Goal: Register for event/course

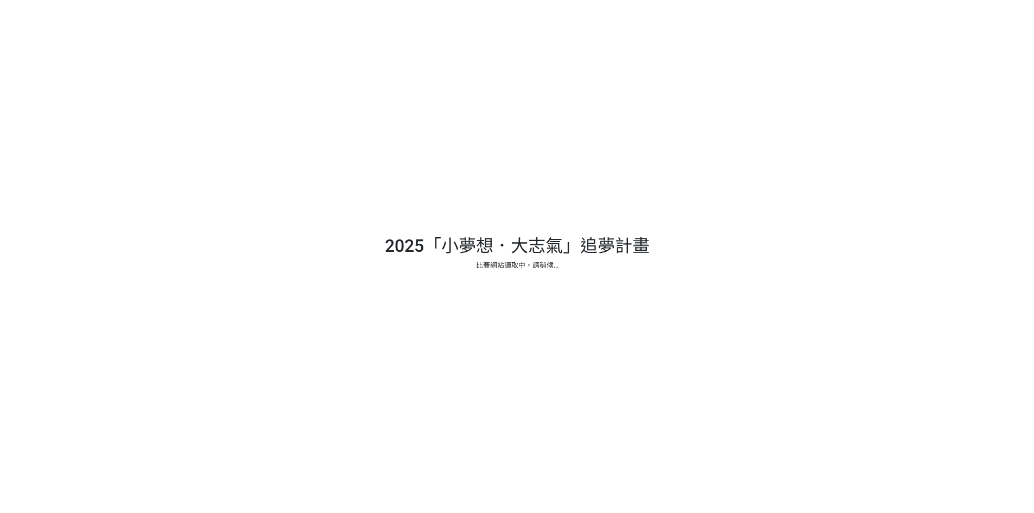
click at [447, 251] on div at bounding box center [517, 256] width 1034 height 513
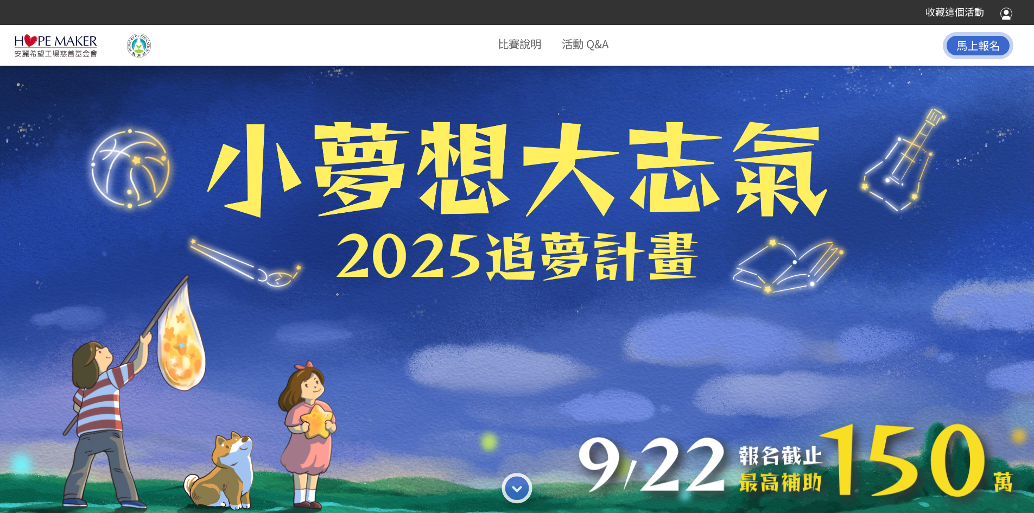
click at [974, 42] on span "馬上報名" at bounding box center [977, 45] width 43 height 16
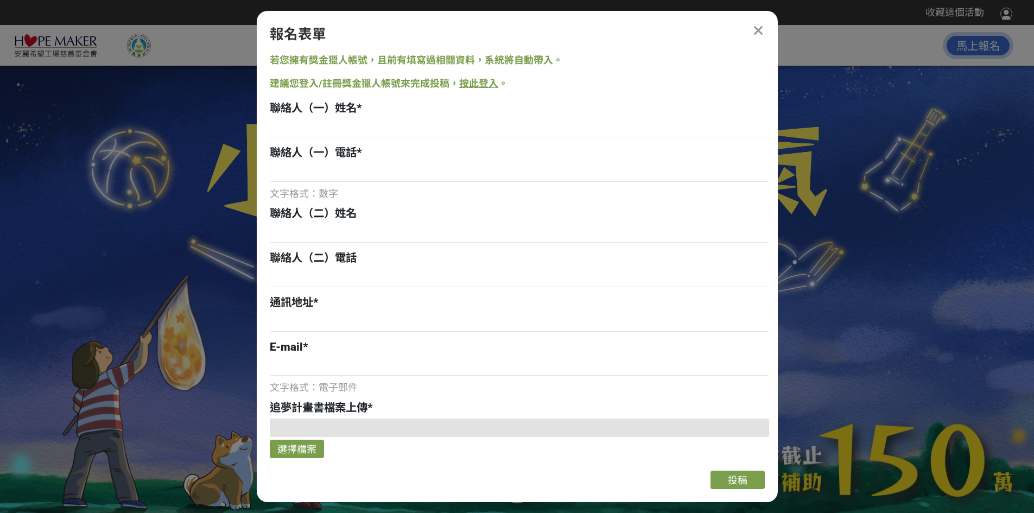
click at [467, 82] on link "按此登入" at bounding box center [478, 83] width 39 height 11
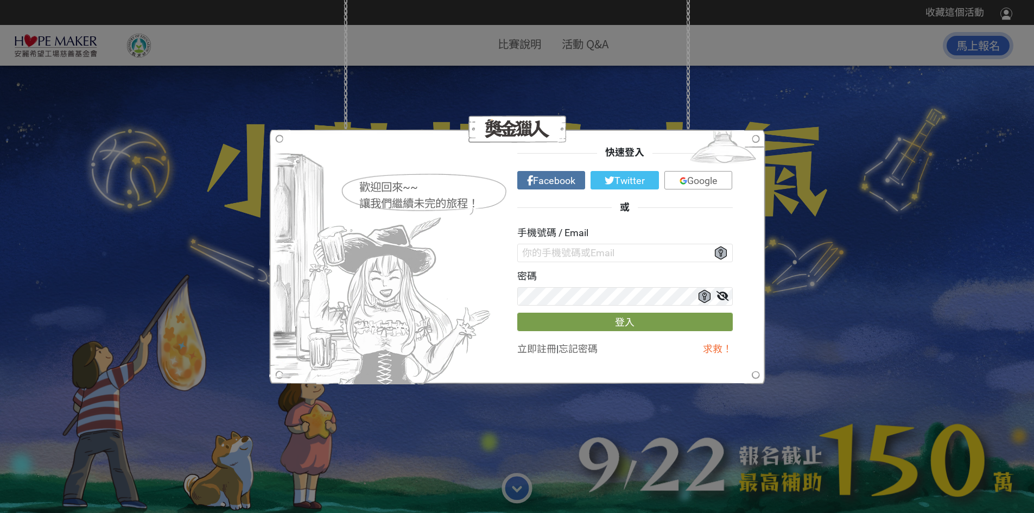
click at [696, 181] on span "Google" at bounding box center [702, 180] width 30 height 11
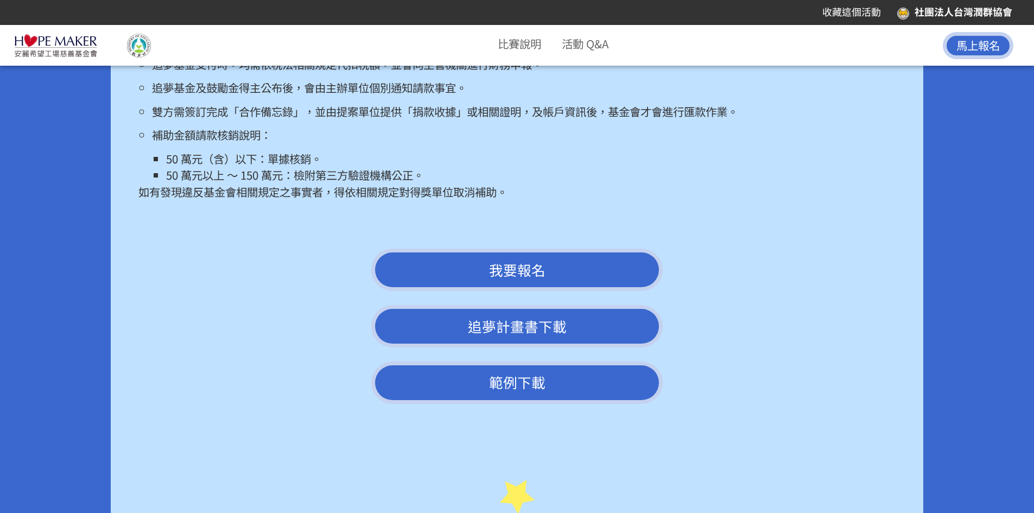
scroll to position [2606, 0]
click at [525, 279] on span "我要報名" at bounding box center [517, 269] width 56 height 20
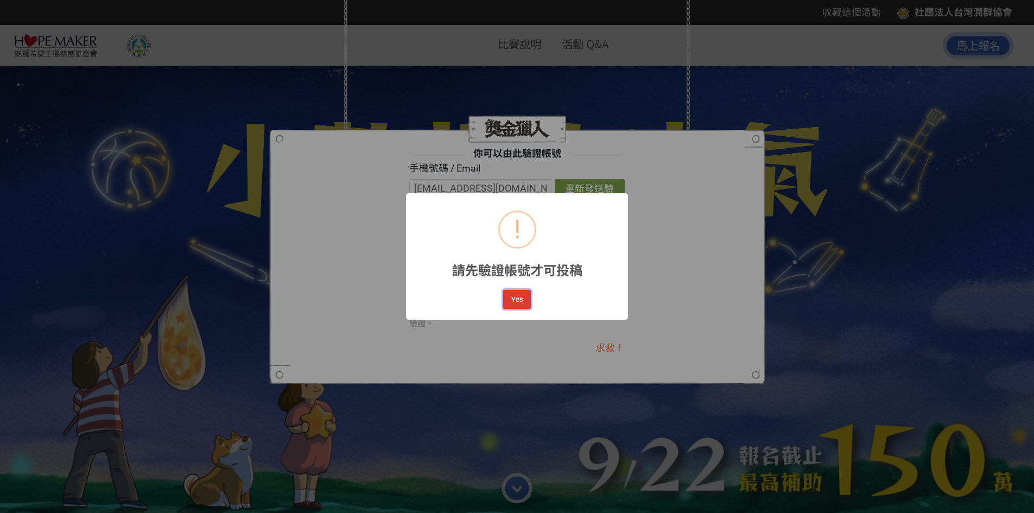
click at [515, 299] on button "Yes" at bounding box center [516, 299] width 27 height 19
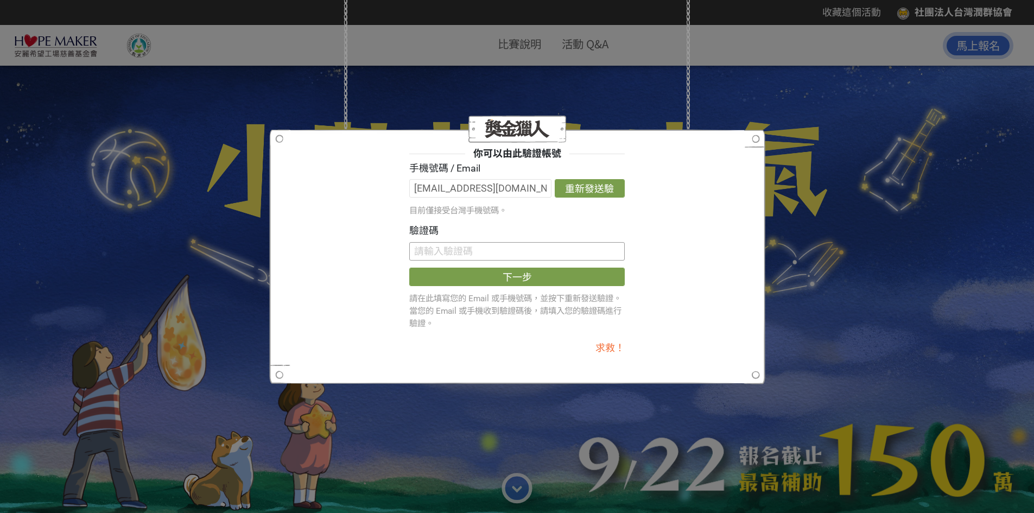
click at [460, 252] on input "text" at bounding box center [517, 251] width 216 height 18
paste input "TFZ5RHdwWVE"
type input "TFZ5RHdwWVE"
click at [505, 274] on button "下一步" at bounding box center [517, 277] width 216 height 18
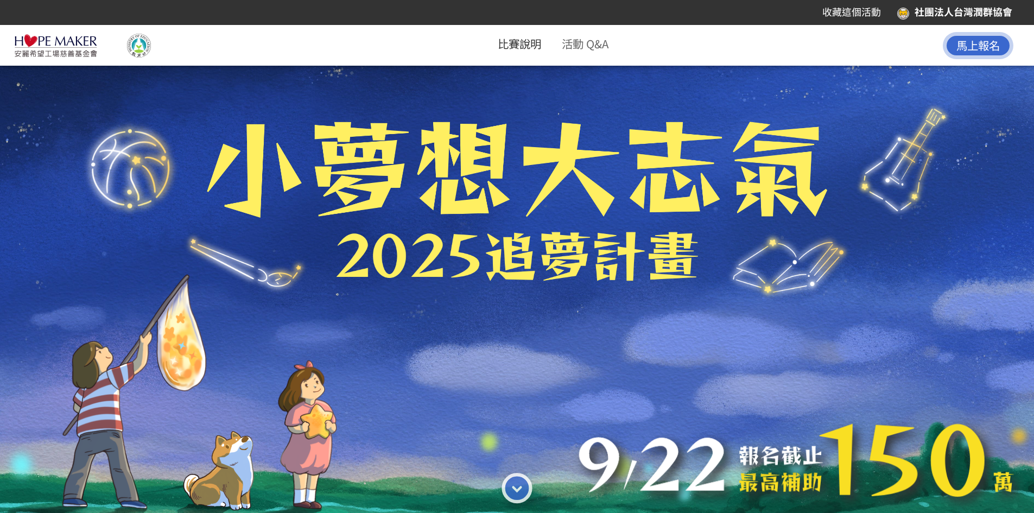
click at [516, 49] on link "比賽說明" at bounding box center [519, 43] width 43 height 16
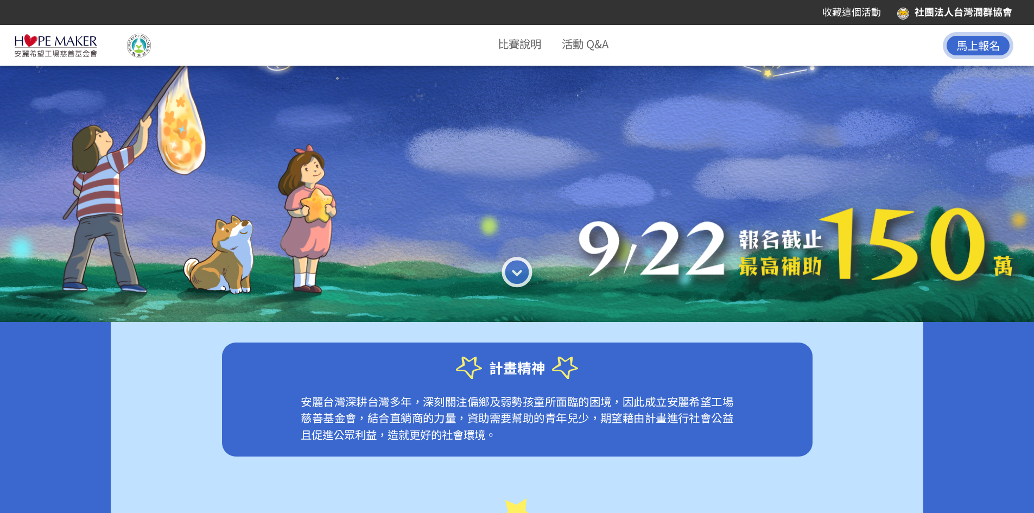
scroll to position [217, 0]
click at [514, 273] on img at bounding box center [517, 275] width 42 height 42
click at [519, 46] on link "比賽說明" at bounding box center [519, 43] width 43 height 16
click at [517, 46] on link "比賽說明" at bounding box center [519, 43] width 43 height 16
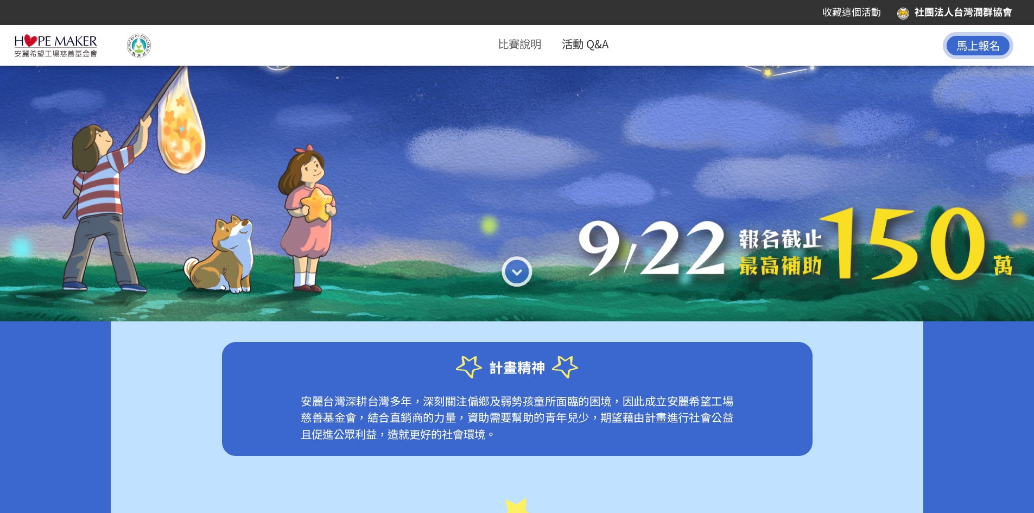
click at [593, 43] on link "活動 Q&A" at bounding box center [585, 43] width 47 height 16
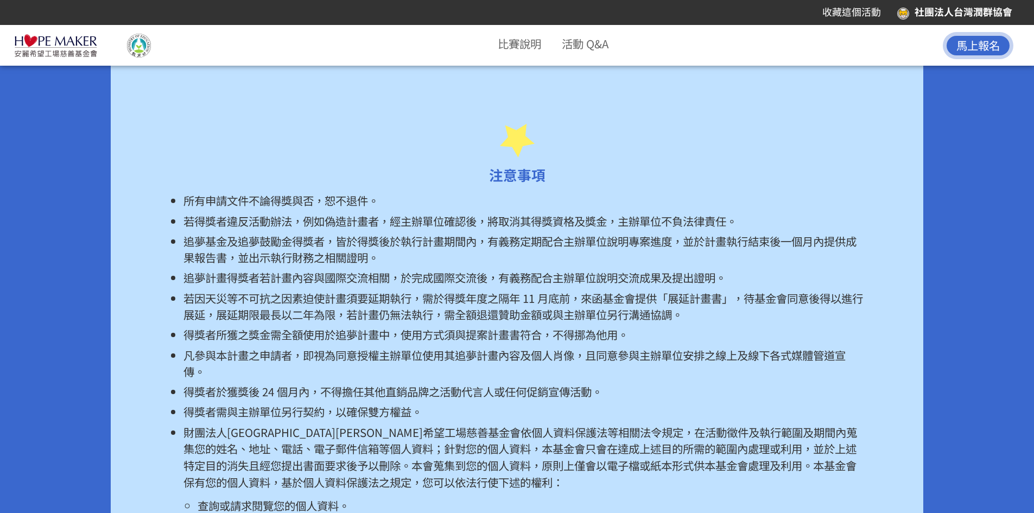
scroll to position [6529, 0]
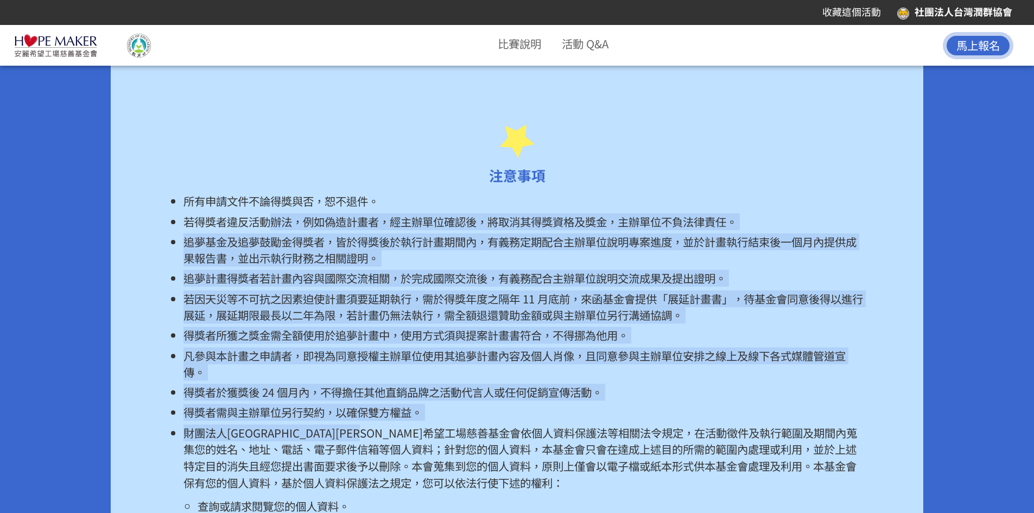
drag, startPoint x: 274, startPoint y: 232, endPoint x: 459, endPoint y: 449, distance: 285.3
click at [459, 449] on ul "所有申請文件不論得獎與否，恕不退件。 若得獎者違反活動辦法，例如偽造計畫者，經主辦單位確認後，將取消其得獎資格及獎金，主辦單位不負法律責任。 追夢基金及追夢鼓…" at bounding box center [517, 453] width 695 height 520
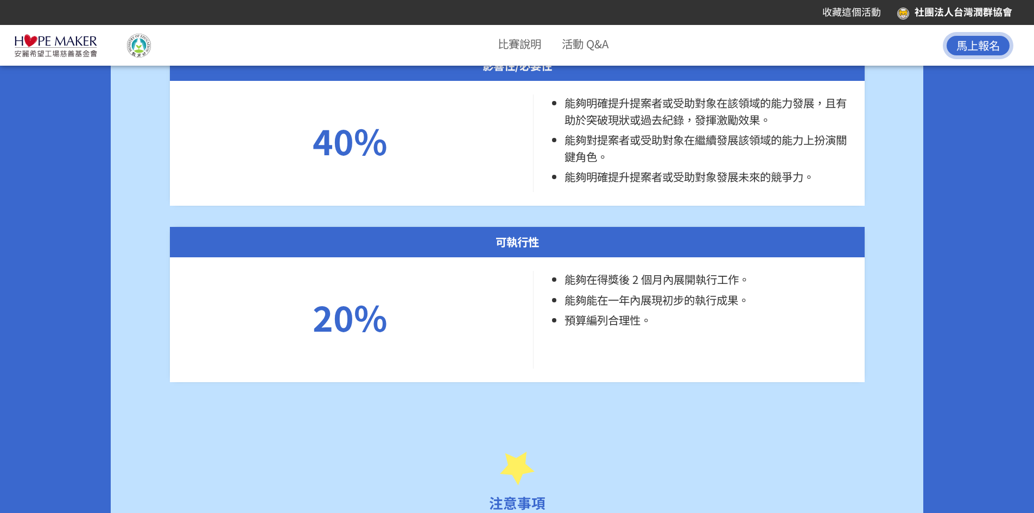
scroll to position [6203, 0]
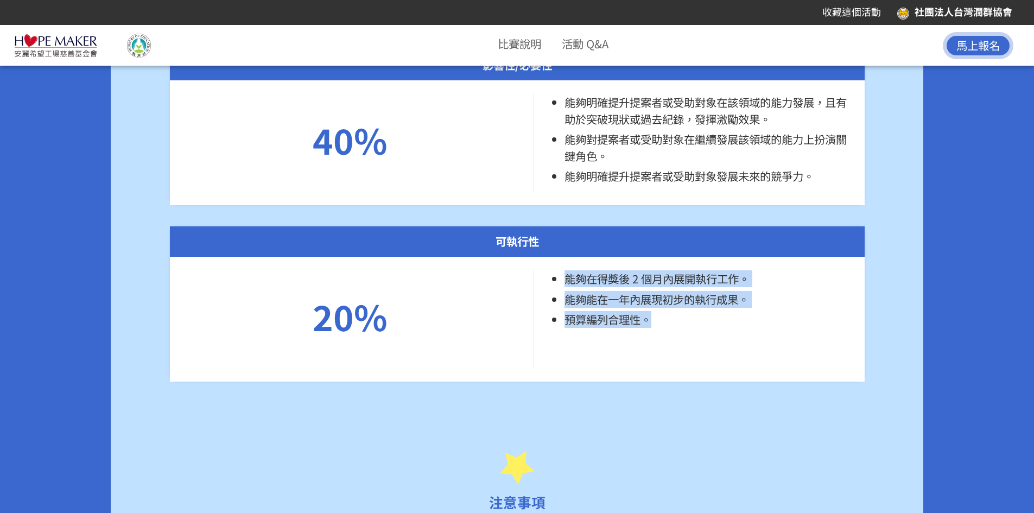
drag, startPoint x: 562, startPoint y: 293, endPoint x: 681, endPoint y: 350, distance: 131.6
click at [681, 350] on div "能夠在得獎後 2 個月內展開執行工作。 能夠能在一年內展現初步的執行成果。 預算編列合理性。" at bounding box center [700, 318] width 300 height 97
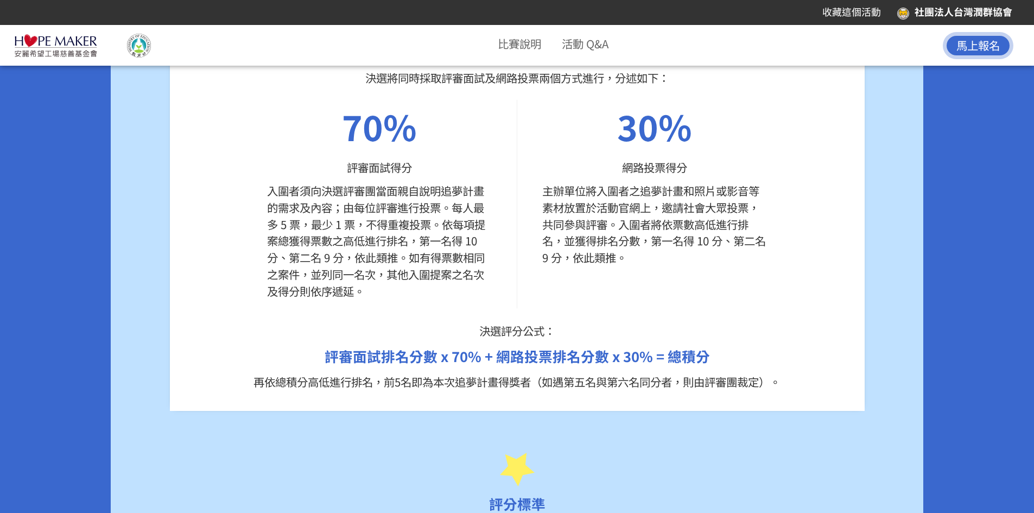
scroll to position [5552, 0]
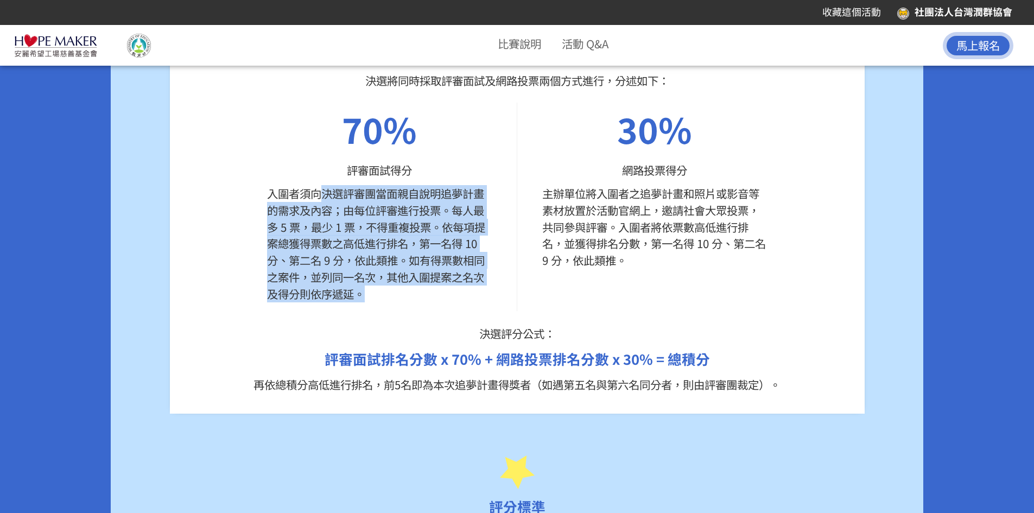
drag, startPoint x: 317, startPoint y: 211, endPoint x: 471, endPoint y: 307, distance: 181.9
click at [471, 302] on p "入圍者須向決選評審團當面親自說明追夢計畫的需求及內容；由每位評審進行投票。每人最多 5 票，最少 1 票，不得重複投票。依每項提案總獲得票數之高低進行排名，第…" at bounding box center [379, 243] width 225 height 117
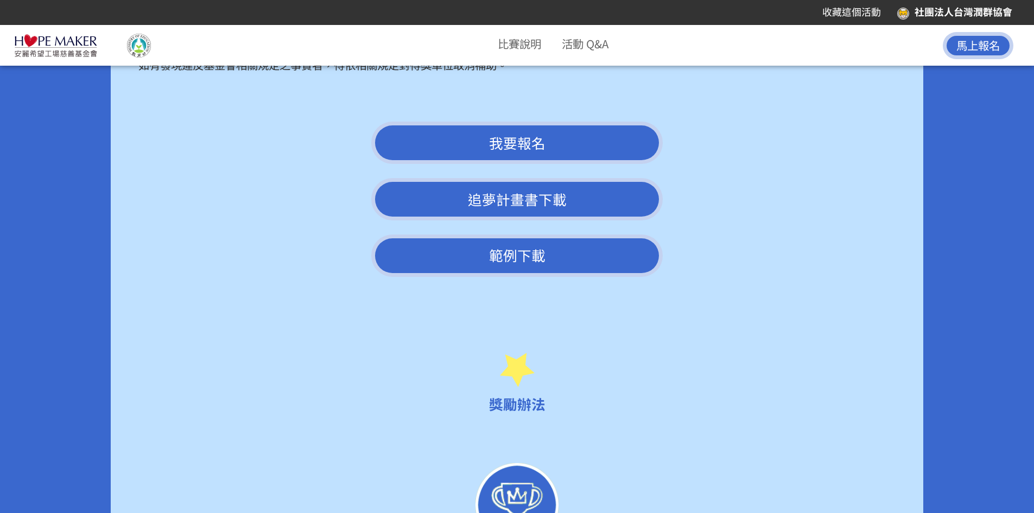
scroll to position [2731, 0]
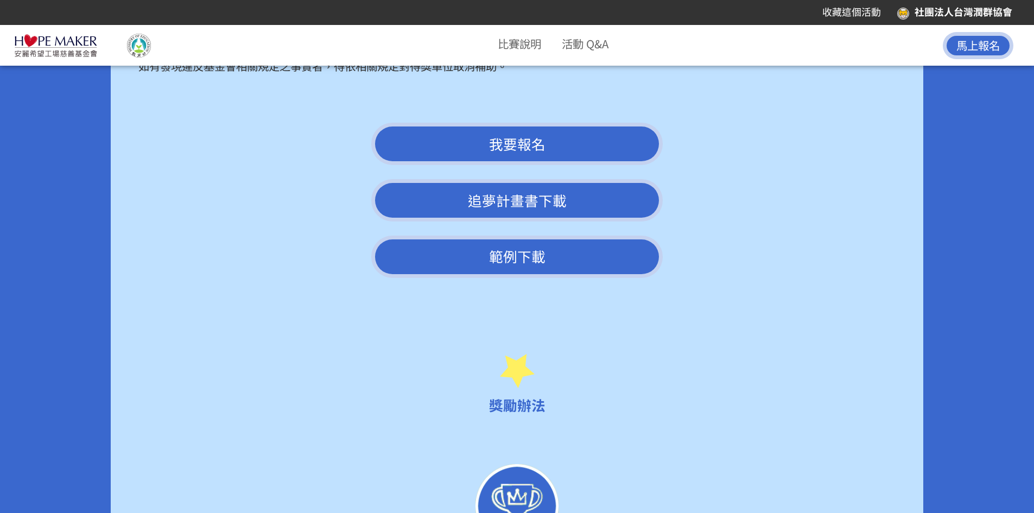
click at [520, 216] on link "追夢計畫書下載" at bounding box center [517, 200] width 292 height 42
click at [519, 275] on link "範例下載" at bounding box center [517, 257] width 292 height 42
click at [552, 157] on button "我要報名" at bounding box center [517, 144] width 292 height 42
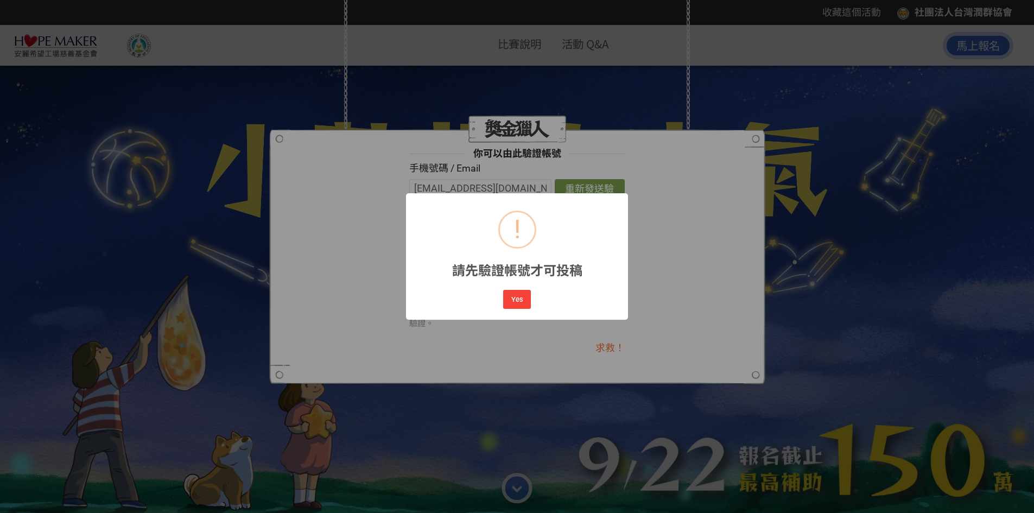
scroll to position [0, 0]
click at [520, 303] on button "Yes" at bounding box center [516, 299] width 27 height 19
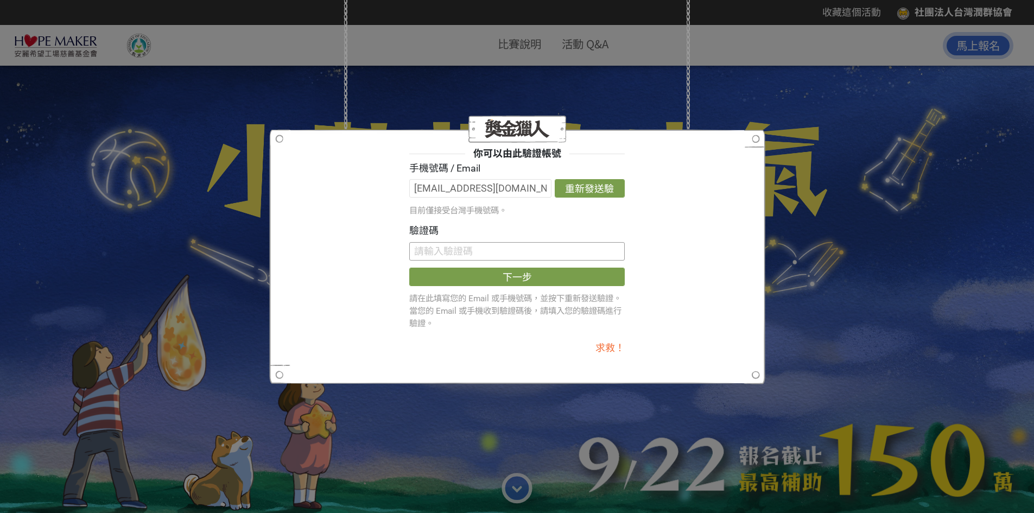
click at [492, 250] on input "text" at bounding box center [517, 251] width 216 height 18
paste input "TFZ5RHdwWVE"
type input "TFZ5RHdwWVE"
click at [504, 270] on button "下一步" at bounding box center [517, 277] width 216 height 18
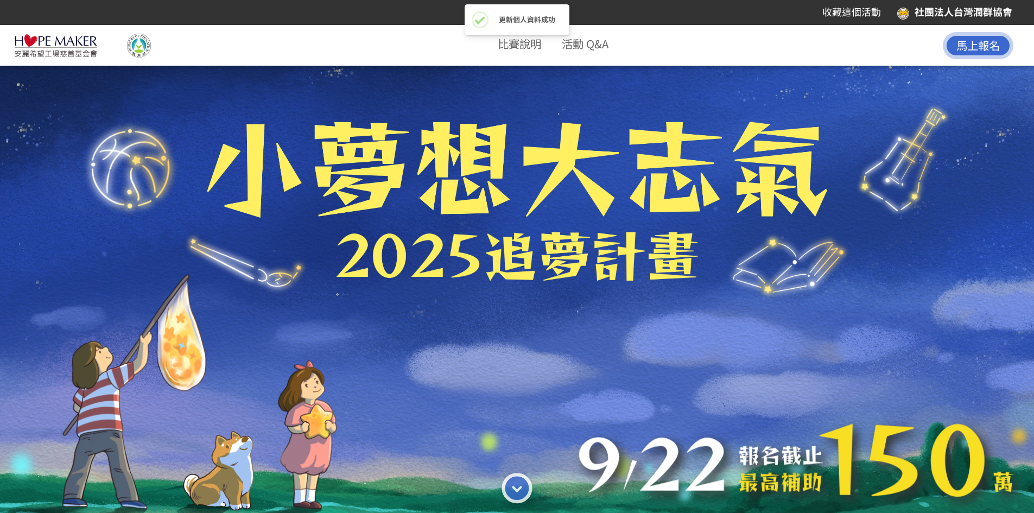
click at [953, 47] on button "馬上報名" at bounding box center [978, 45] width 71 height 27
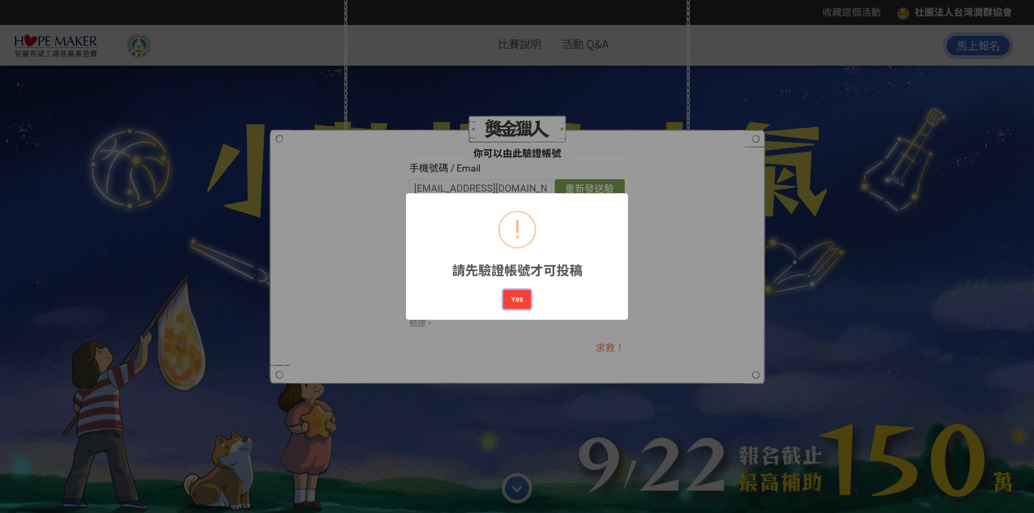
click at [516, 298] on button "Yes" at bounding box center [516, 299] width 27 height 19
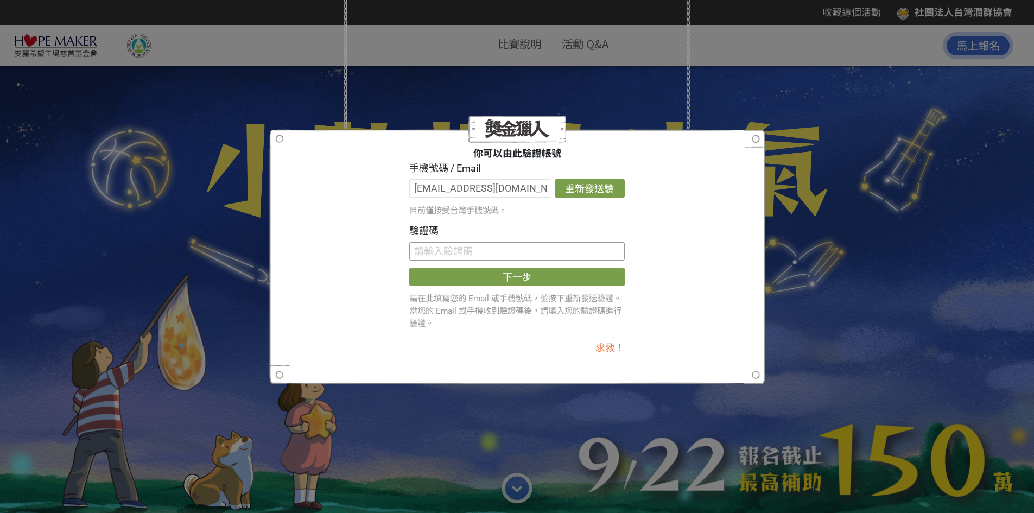
click at [521, 254] on input "text" at bounding box center [517, 251] width 216 height 18
paste input "TFZ5RHdwWVE"
type input "TFZ5RHdwWVE"
click at [509, 280] on button "下一步" at bounding box center [517, 277] width 216 height 18
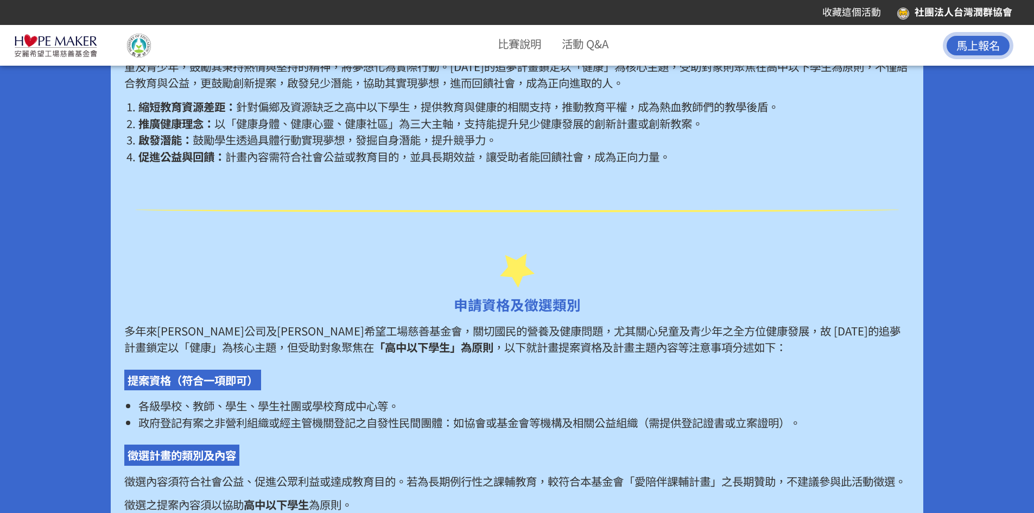
scroll to position [759, 0]
click at [921, 11] on div "社團法人台灣潤群協會" at bounding box center [954, 12] width 115 height 15
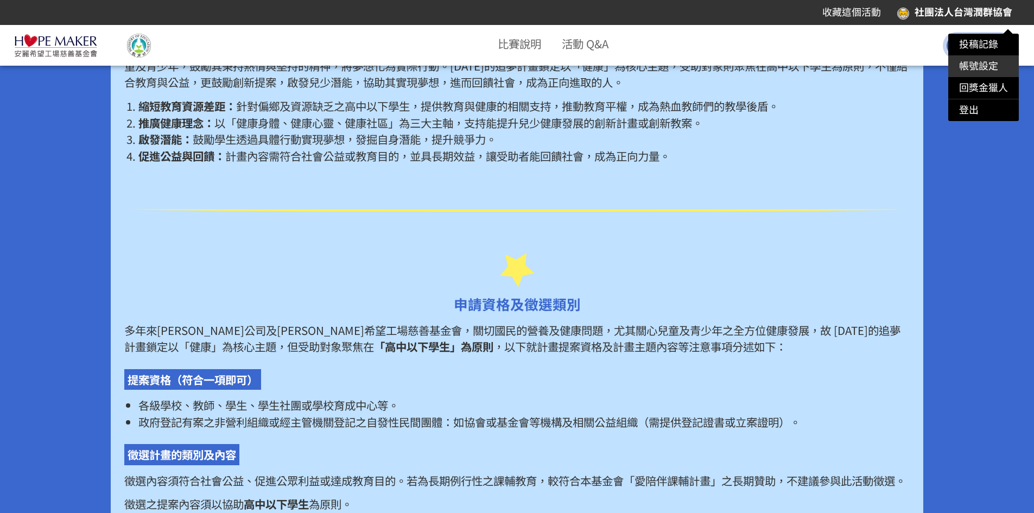
click at [972, 69] on link "帳號設定" at bounding box center [978, 65] width 39 height 11
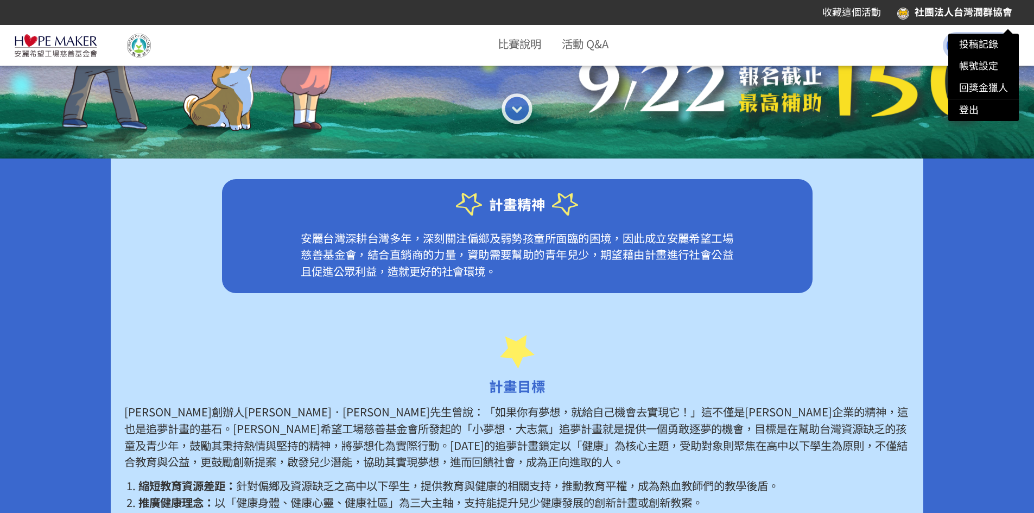
scroll to position [379, 0]
click at [82, 53] on div at bounding box center [517, 256] width 1034 height 513
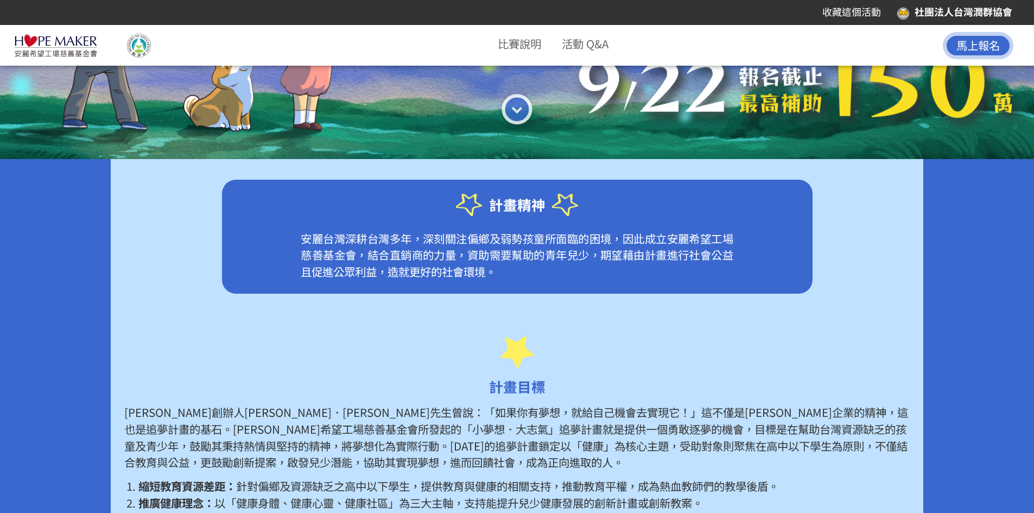
click at [69, 41] on img at bounding box center [56, 46] width 84 height 24
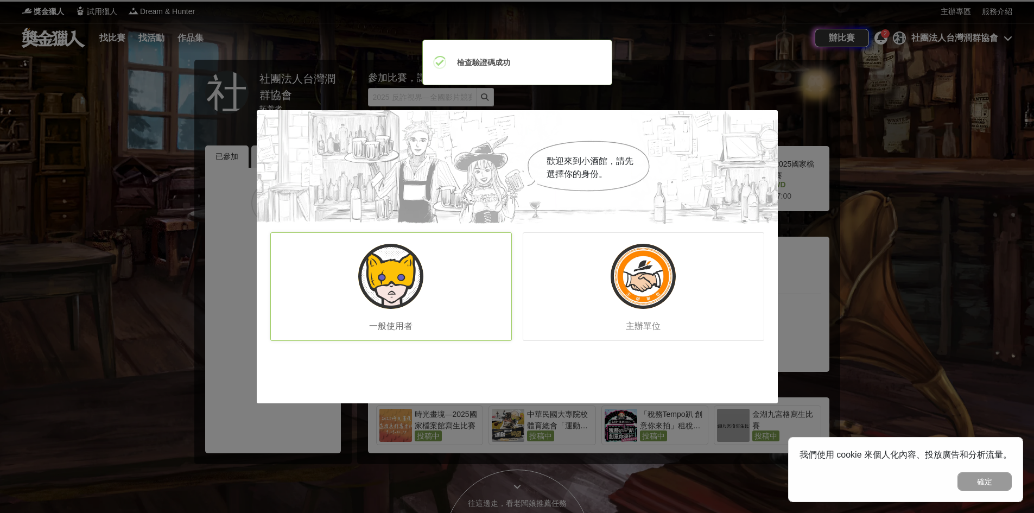
click at [400, 278] on img at bounding box center [390, 276] width 65 height 65
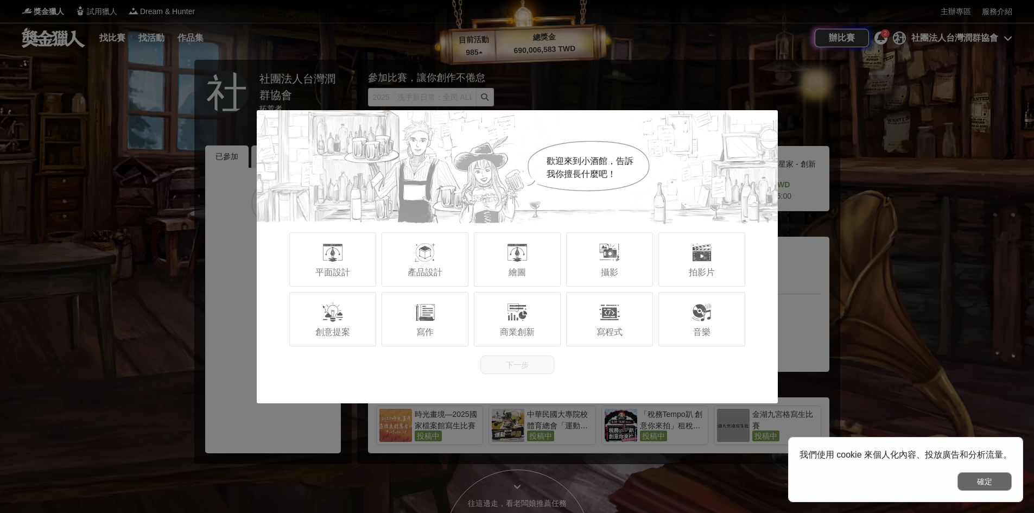
click at [975, 484] on button "確定" at bounding box center [985, 481] width 54 height 18
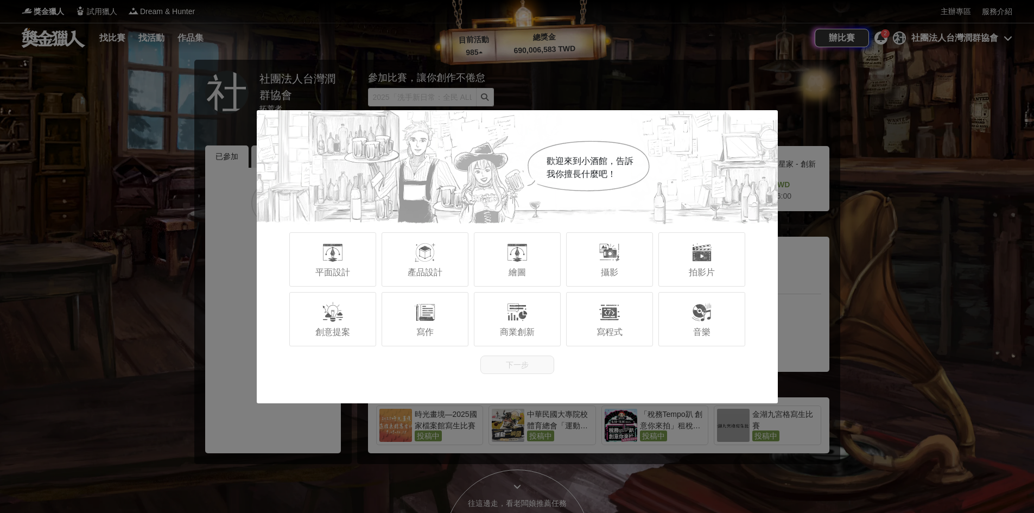
click at [871, 300] on div "歡迎來到小酒館，告訴我你擅長什麼吧！ 平面設計 產品設計 繪圖 攝影 拍影片 創意提案 寫作 商業創新 寫程式 音樂 下一步" at bounding box center [517, 256] width 1034 height 513
click at [347, 324] on div "創意提案" at bounding box center [332, 319] width 87 height 54
click at [514, 363] on button "下一步" at bounding box center [517, 365] width 74 height 18
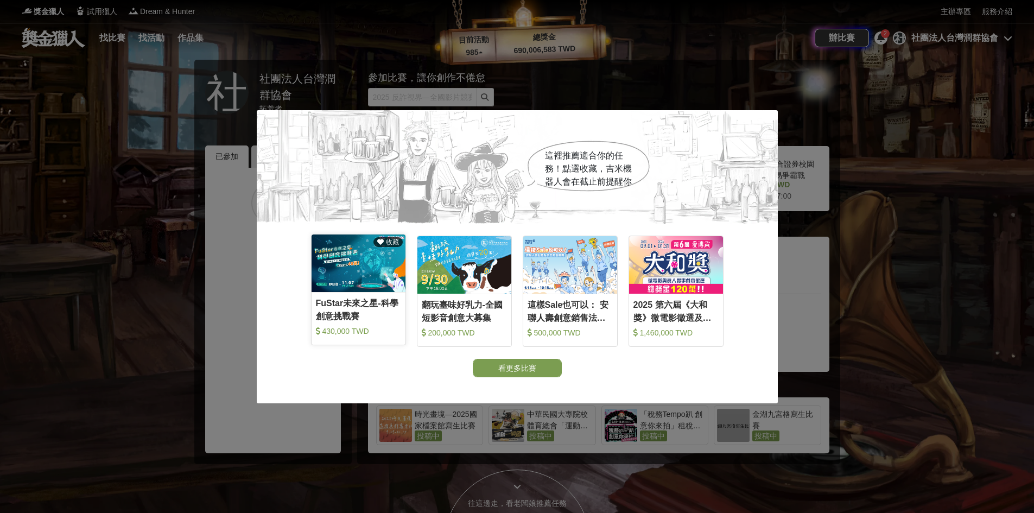
click at [375, 321] on div "FuStar未來之星-科學創意挑戰賽" at bounding box center [358, 309] width 85 height 24
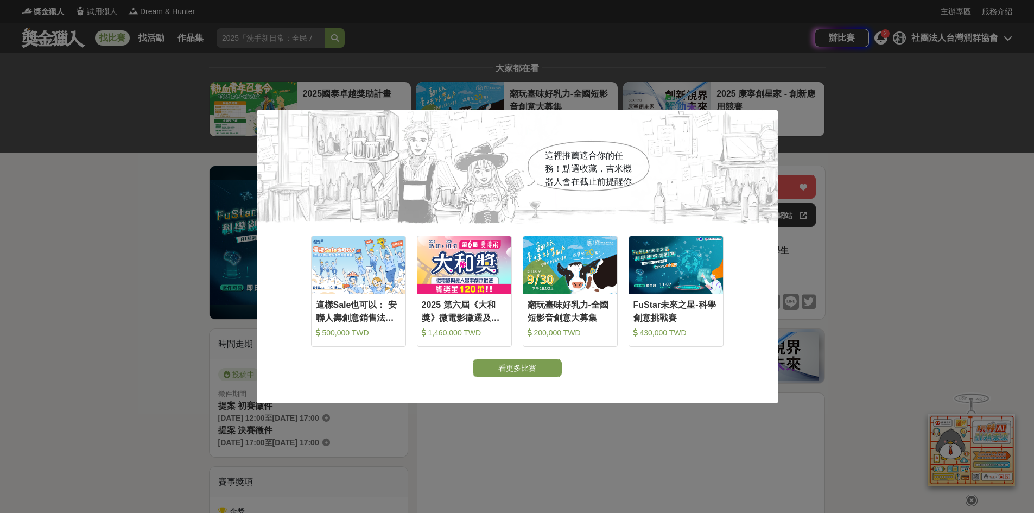
click at [876, 290] on div "這裡推薦適合你的任務！點選收藏，吉米機器人會在截止前提醒你 收藏 這樣Sale也可以： 安聯人壽創意銷售法募集 500,000 TWD 收藏 2025 第六屆…" at bounding box center [517, 256] width 1034 height 513
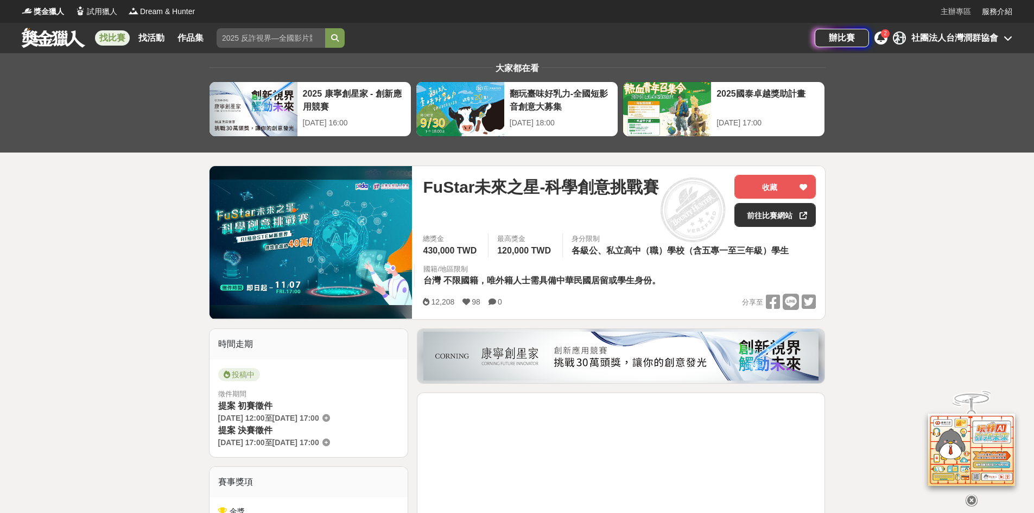
click at [952, 10] on link "主辦專區" at bounding box center [956, 11] width 30 height 11
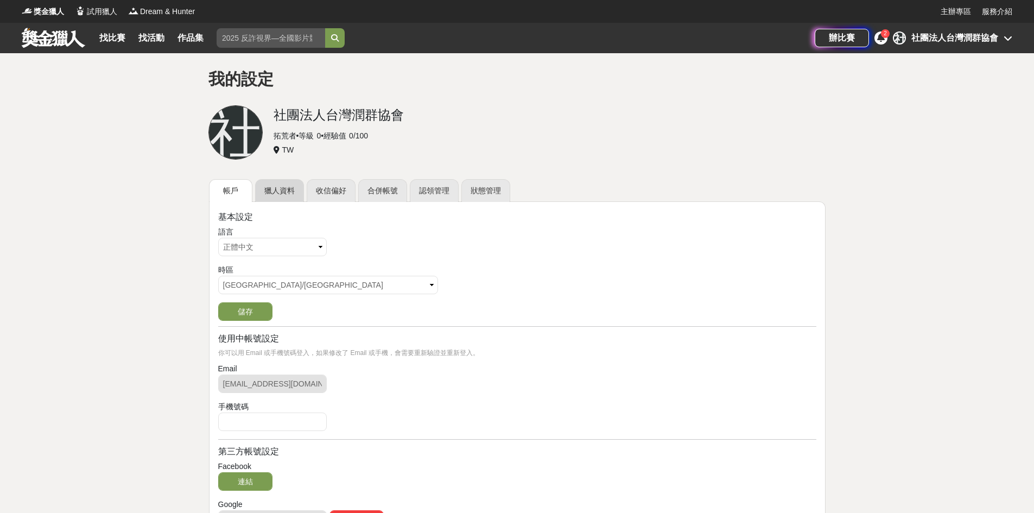
click at [285, 188] on link "獵人資料" at bounding box center [279, 190] width 49 height 23
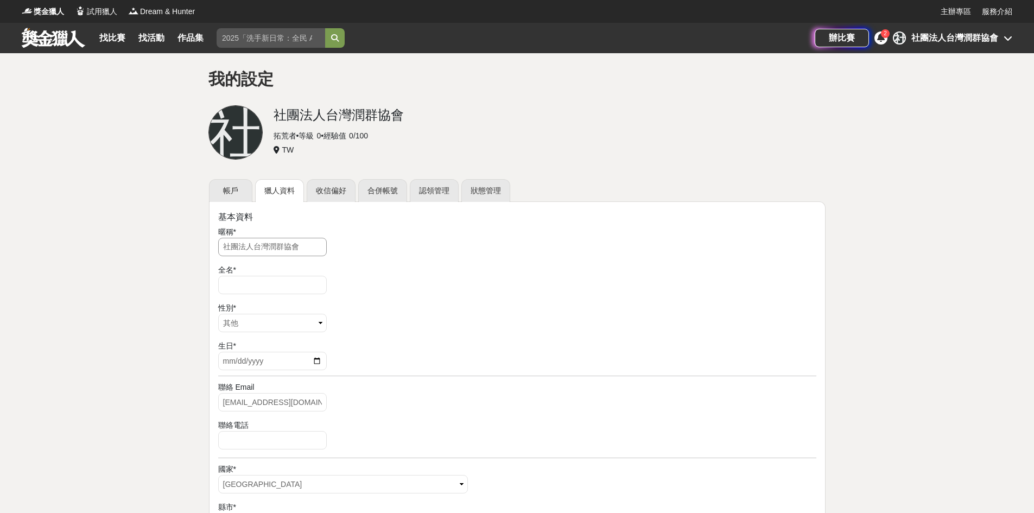
drag, startPoint x: 307, startPoint y: 246, endPoint x: 178, endPoint y: 240, distance: 129.9
click at [178, 240] on div "我的設定 社 社團法人台灣潤群協會 拓荒者 • 等級 0 • 經驗值 0 / 100 TW 帳戶 獵人資料 收信偏好 合併帳號 認領管理 狀態管理 基本資料 …" at bounding box center [517, 461] width 1034 height 816
click at [245, 285] on input "text" at bounding box center [272, 285] width 109 height 18
paste input "社團法人台灣潤群協會"
type input "社團法人台灣潤群協會"
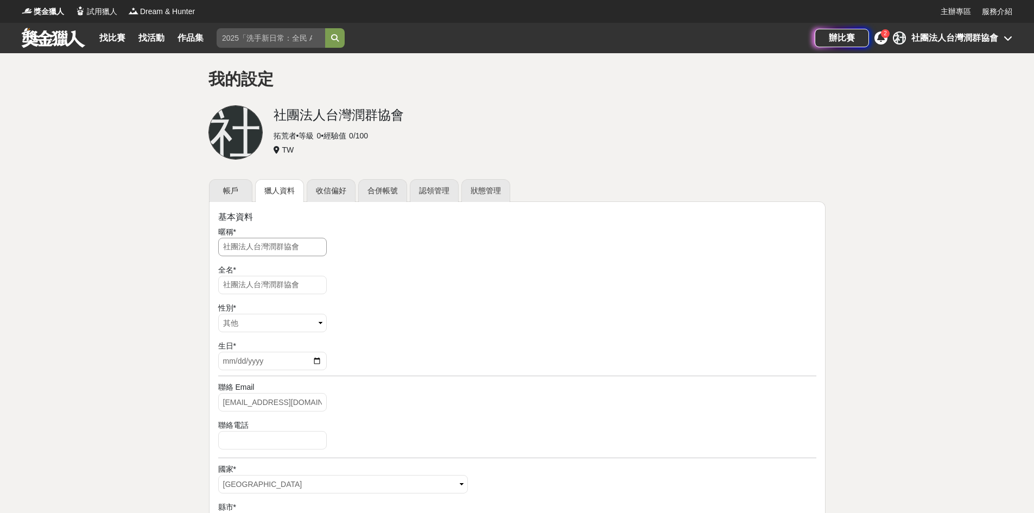
drag, startPoint x: 264, startPoint y: 246, endPoint x: 164, endPoint y: 243, distance: 100.0
click at [164, 243] on div "我的設定 社 社團法人台灣潤群協會 拓荒者 • 等級 0 • 經驗值 0 / 100 TW 帳戶 獵人資料 收信偏好 合併帳號 認領管理 狀態管理 基本資料 …" at bounding box center [517, 461] width 1034 height 816
type input "潤群"
click at [368, 357] on div "生日 *" at bounding box center [517, 355] width 598 height 30
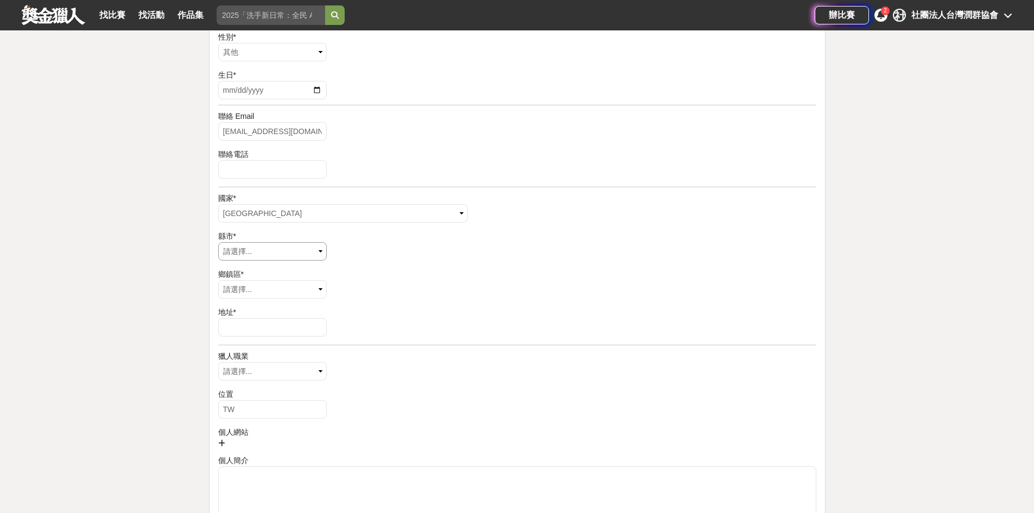
scroll to position [271, 0]
click at [247, 161] on input "number" at bounding box center [272, 169] width 109 height 18
type input "02"
click at [448, 199] on div "國家 *" at bounding box center [517, 197] width 598 height 11
click at [300, 375] on select "請選擇... 視覺藝術 攝影師 作家 音樂家 工程師 達人 博學" at bounding box center [272, 371] width 109 height 18
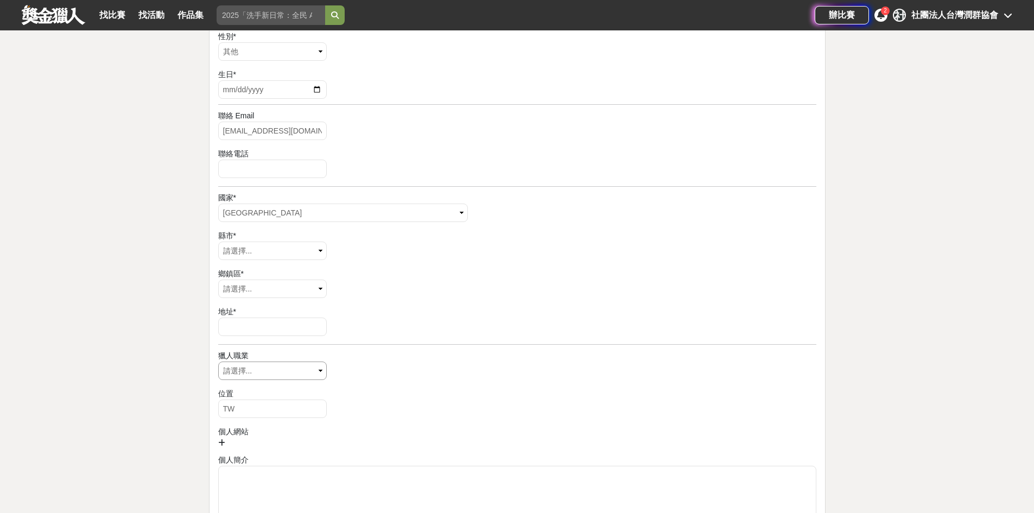
click at [218, 362] on select "請選擇... 視覺藝術 攝影師 作家 音樂家 工程師 達人 博學" at bounding box center [272, 371] width 109 height 18
drag, startPoint x: 310, startPoint y: 370, endPoint x: 304, endPoint y: 373, distance: 6.8
click at [309, 370] on select "請選擇... 視覺藝術 攝影師 作家 音樂家 工程師 達人 博學" at bounding box center [272, 371] width 109 height 18
click at [264, 250] on select "請選擇... 臺北市 基隆市 新北市 連江縣 宜蘭縣 釣魚臺 新竹市 新竹縣 桃園市 苗栗縣 臺中市 彰化縣 南投縣 嘉義市 嘉義縣 雲林縣 臺南市 高雄市 …" at bounding box center [272, 251] width 109 height 18
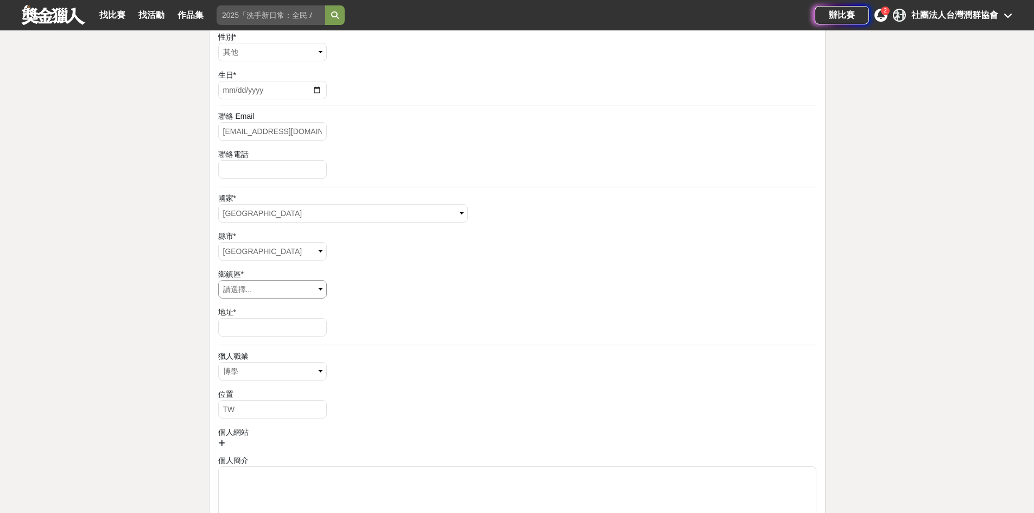
click at [243, 291] on select "請選擇... 中正區 大同區 中山區 松山區 大安區 萬華區 信義區 士林區 北投區 內湖區 南港區 文山區" at bounding box center [272, 289] width 109 height 18
click at [253, 321] on input "text" at bounding box center [272, 327] width 109 height 18
click at [258, 328] on input "text" at bounding box center [272, 327] width 109 height 18
type input "光復北路190巷23號1樓"
click at [421, 295] on div "鄉鎮區 * 請選擇... 中正區 大同區 中山區 松山區 大安區 萬華區 信義區 士林區 北投區 內湖區 南港區 文山區" at bounding box center [517, 285] width 598 height 33
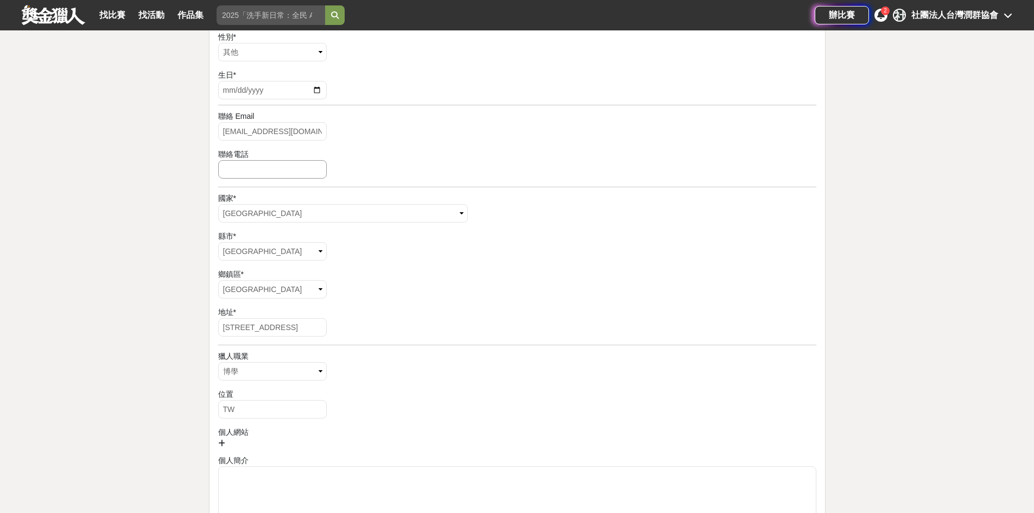
click at [265, 171] on input "number" at bounding box center [272, 169] width 109 height 18
type input "02"
click at [404, 157] on div "聯絡電話" at bounding box center [517, 154] width 598 height 11
click at [311, 93] on input "date" at bounding box center [272, 90] width 109 height 18
click at [315, 87] on input "date" at bounding box center [272, 90] width 109 height 18
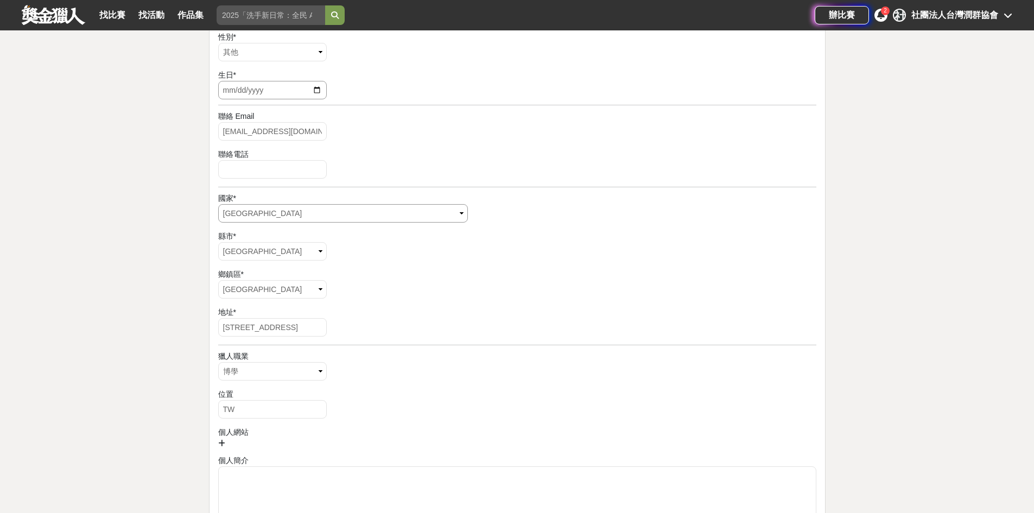
type input "2012-01-01"
click at [395, 140] on div "聯絡 Email twlunchun@gmail.com" at bounding box center [517, 127] width 598 height 33
click at [311, 50] on select "請選擇... 男 女 其他" at bounding box center [272, 52] width 109 height 18
click at [218, 43] on select "請選擇... 男 女 其他" at bounding box center [272, 52] width 109 height 18
click at [364, 53] on div "性別 * 請選擇... 男 女 其他" at bounding box center [517, 47] width 598 height 33
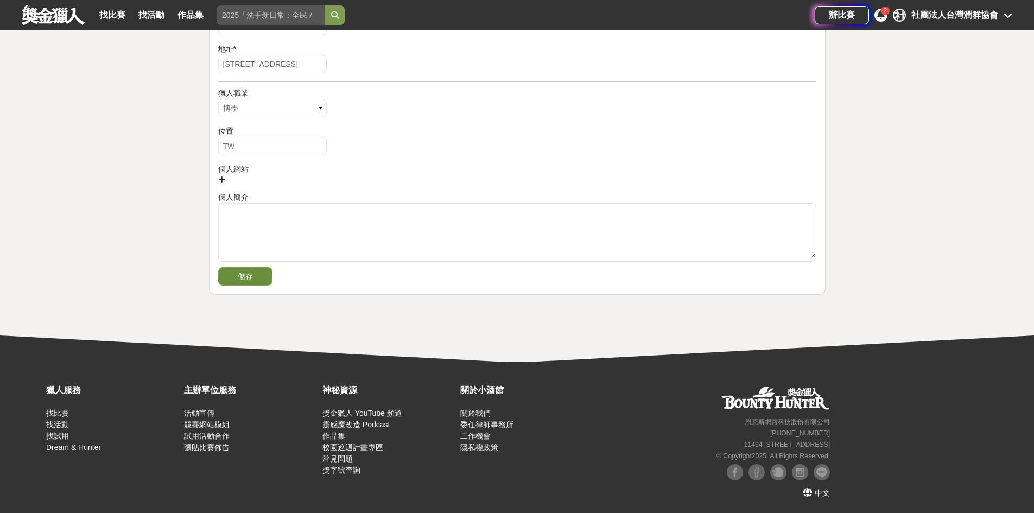
click at [256, 280] on button "儲存" at bounding box center [245, 276] width 54 height 18
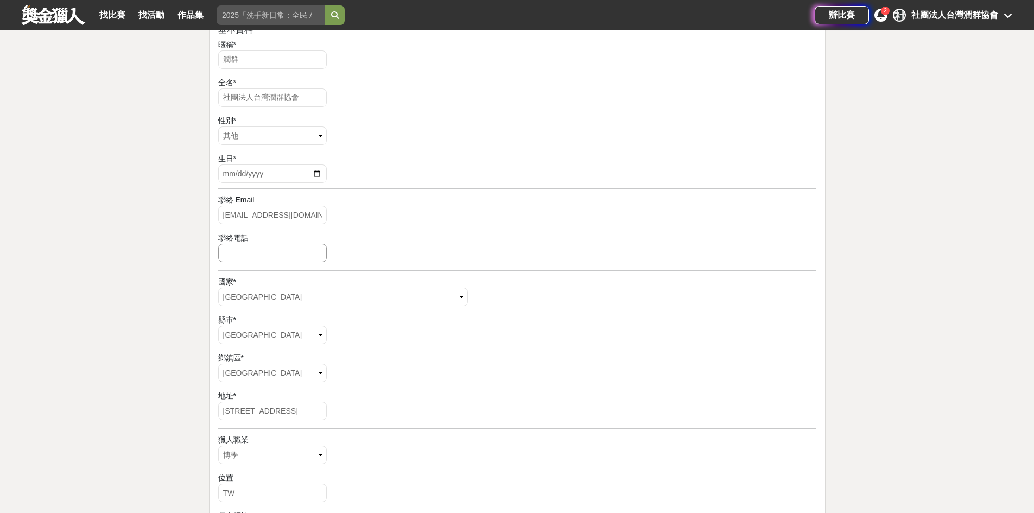
scroll to position [183, 0]
click at [322, 259] on input "-1" at bounding box center [272, 257] width 109 height 18
click at [321, 251] on input "0" at bounding box center [272, 257] width 109 height 18
click at [322, 254] on input "1" at bounding box center [272, 257] width 109 height 18
click at [274, 259] on input "1" at bounding box center [272, 257] width 109 height 18
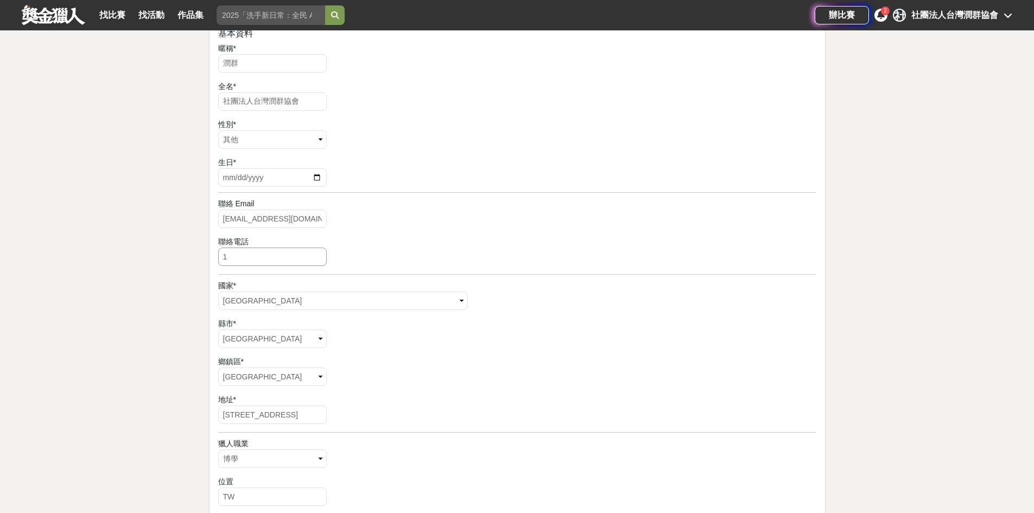
drag, startPoint x: 274, startPoint y: 259, endPoint x: 174, endPoint y: 238, distance: 101.6
click at [187, 257] on div "我的設定 社 社團法人台灣潤群協會 拓荒者 • 等級 0 • 經驗值 0 / 100 TW 帳戶 獵人資料 收信偏好 合併帳號 認領管理 狀態管理 基本資料 …" at bounding box center [517, 278] width 1034 height 816
type input "0225452551"
click at [406, 258] on div "聯絡電話 0225452551" at bounding box center [517, 252] width 598 height 33
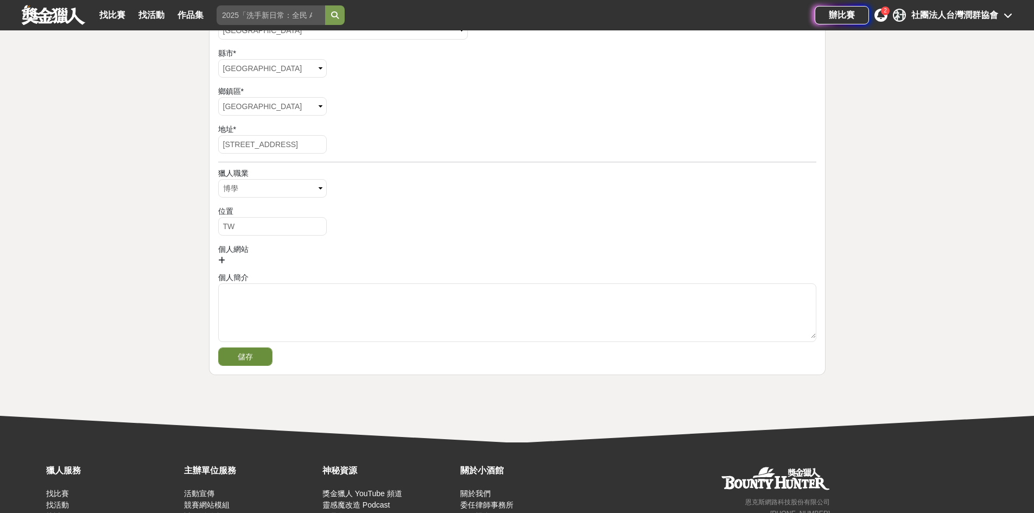
scroll to position [454, 0]
click at [240, 358] on button "儲存" at bounding box center [245, 356] width 54 height 18
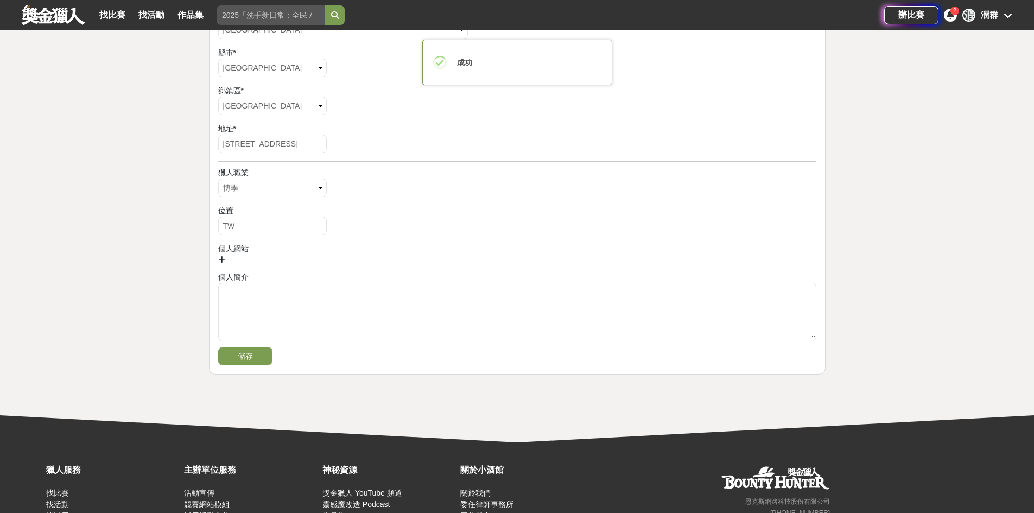
click at [953, 17] on icon at bounding box center [951, 14] width 8 height 9
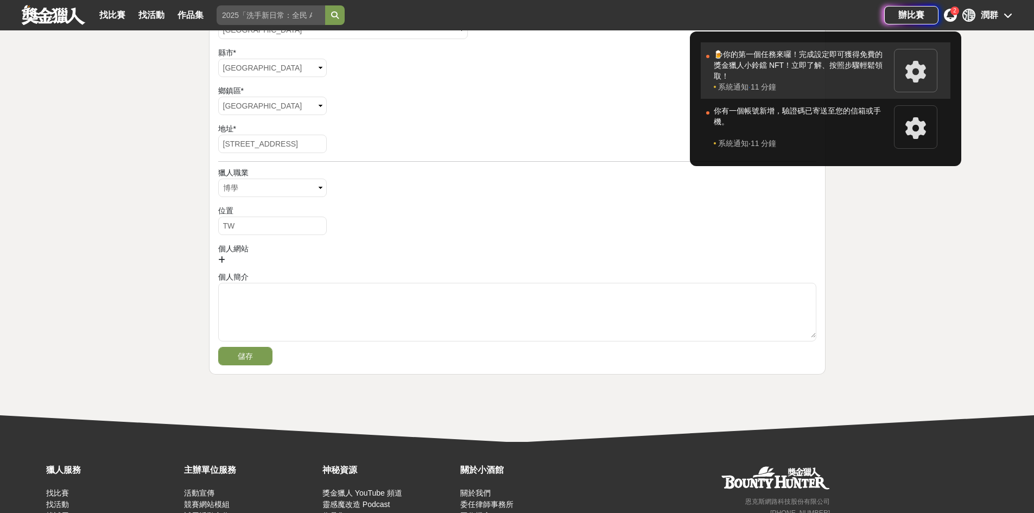
click at [806, 65] on div "🍺你的第一個任務來囉！完成設定即可獲得免費的獎金獵人小鈴鐺 NFT！立即了解、按照步驟輕鬆領取！" at bounding box center [801, 65] width 175 height 33
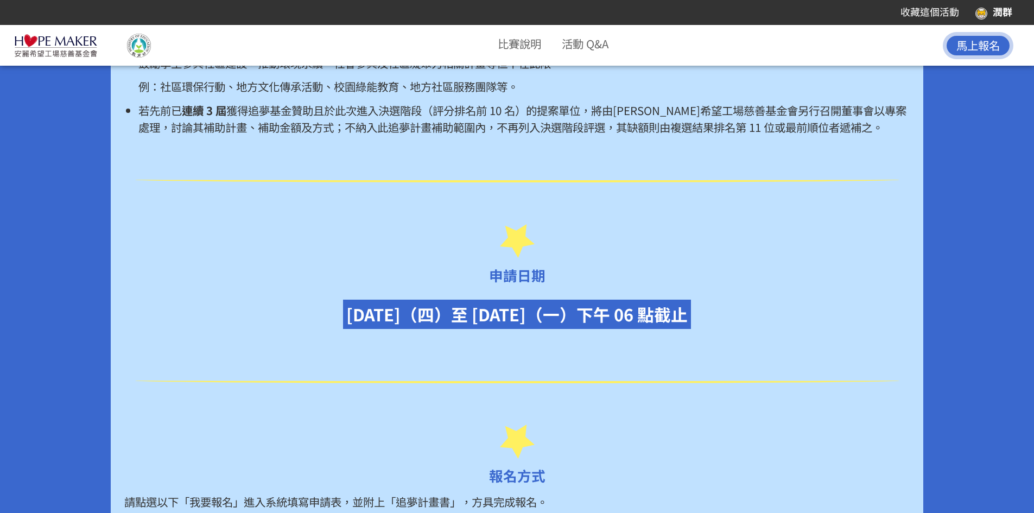
scroll to position [1412, 0]
